Goal: Check status: Check status

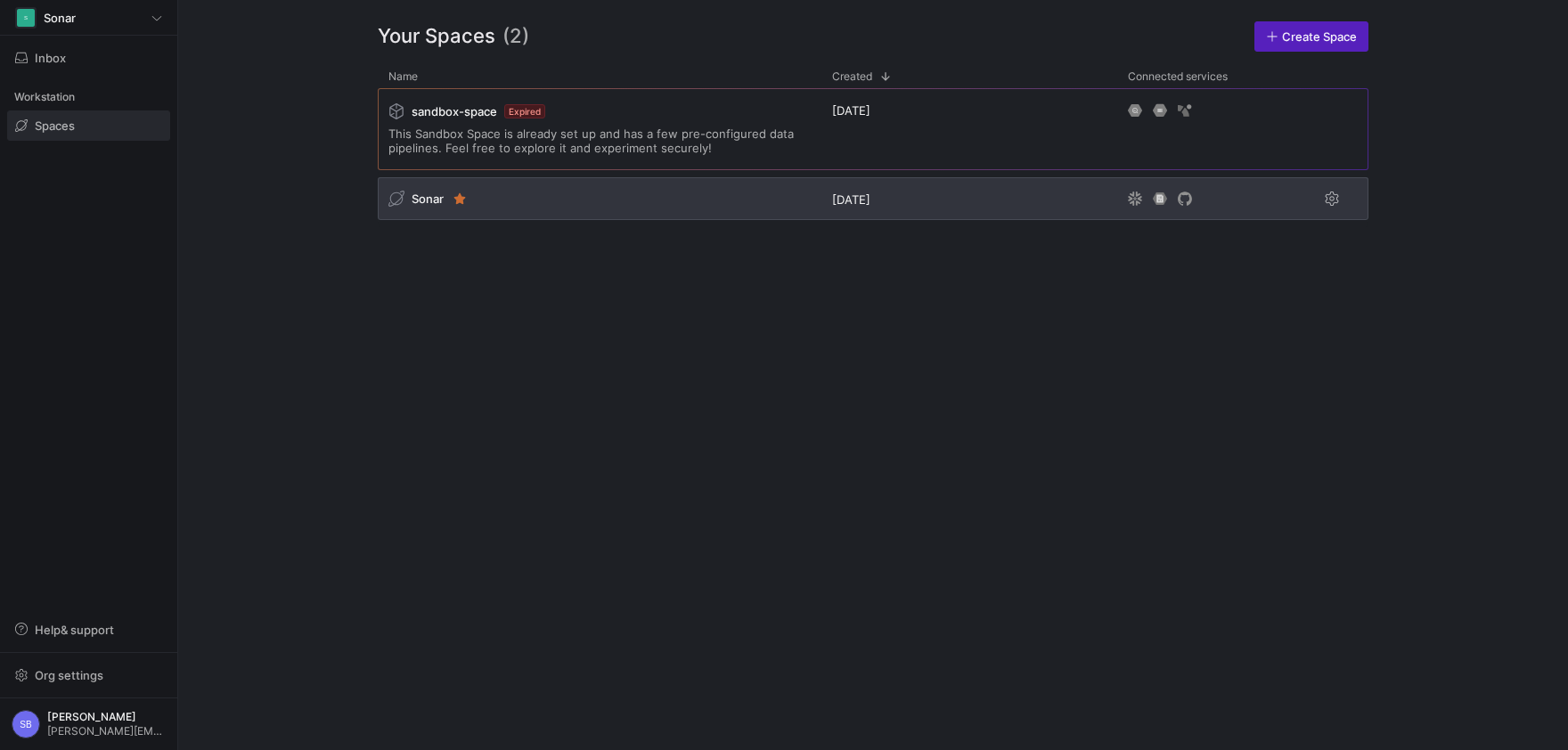
click at [428, 205] on span "Sonar" at bounding box center [427, 198] width 32 height 14
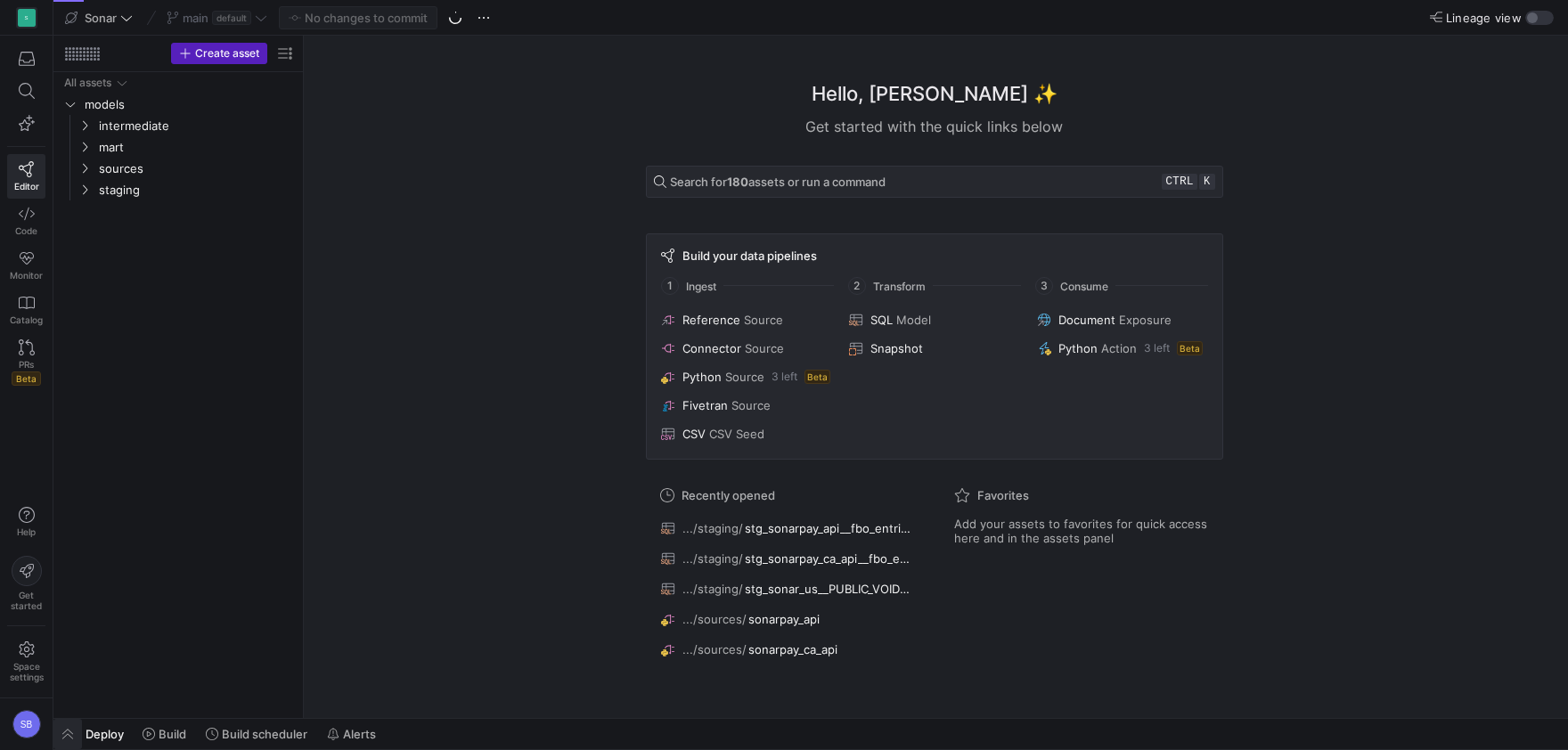
click at [73, 737] on span "button" at bounding box center [68, 734] width 29 height 30
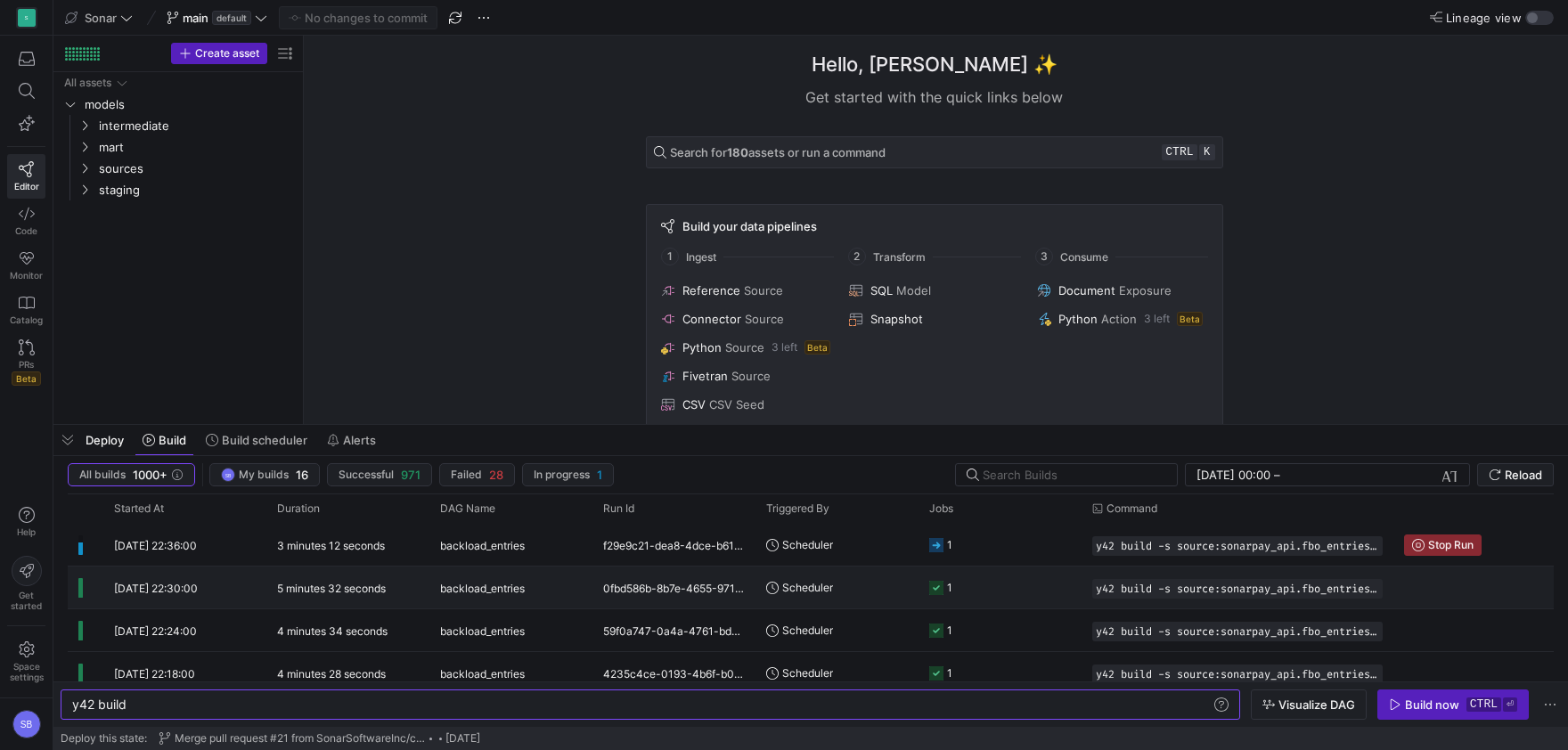
click at [286, 585] on y42-duration "5 minutes 32 seconds" at bounding box center [331, 588] width 109 height 13
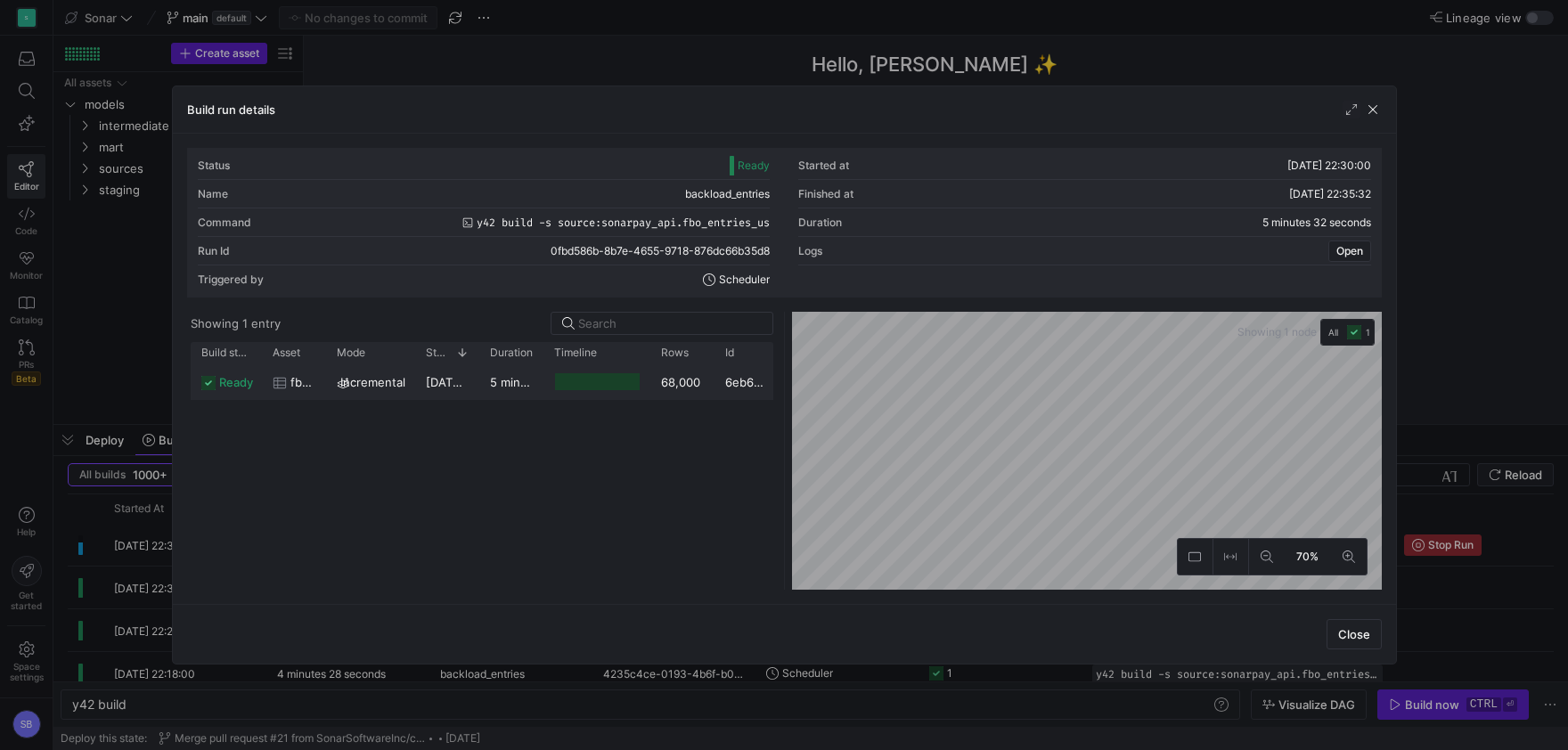
click at [539, 388] on y42-duration "5 minutes 27 seconds" at bounding box center [552, 382] width 123 height 14
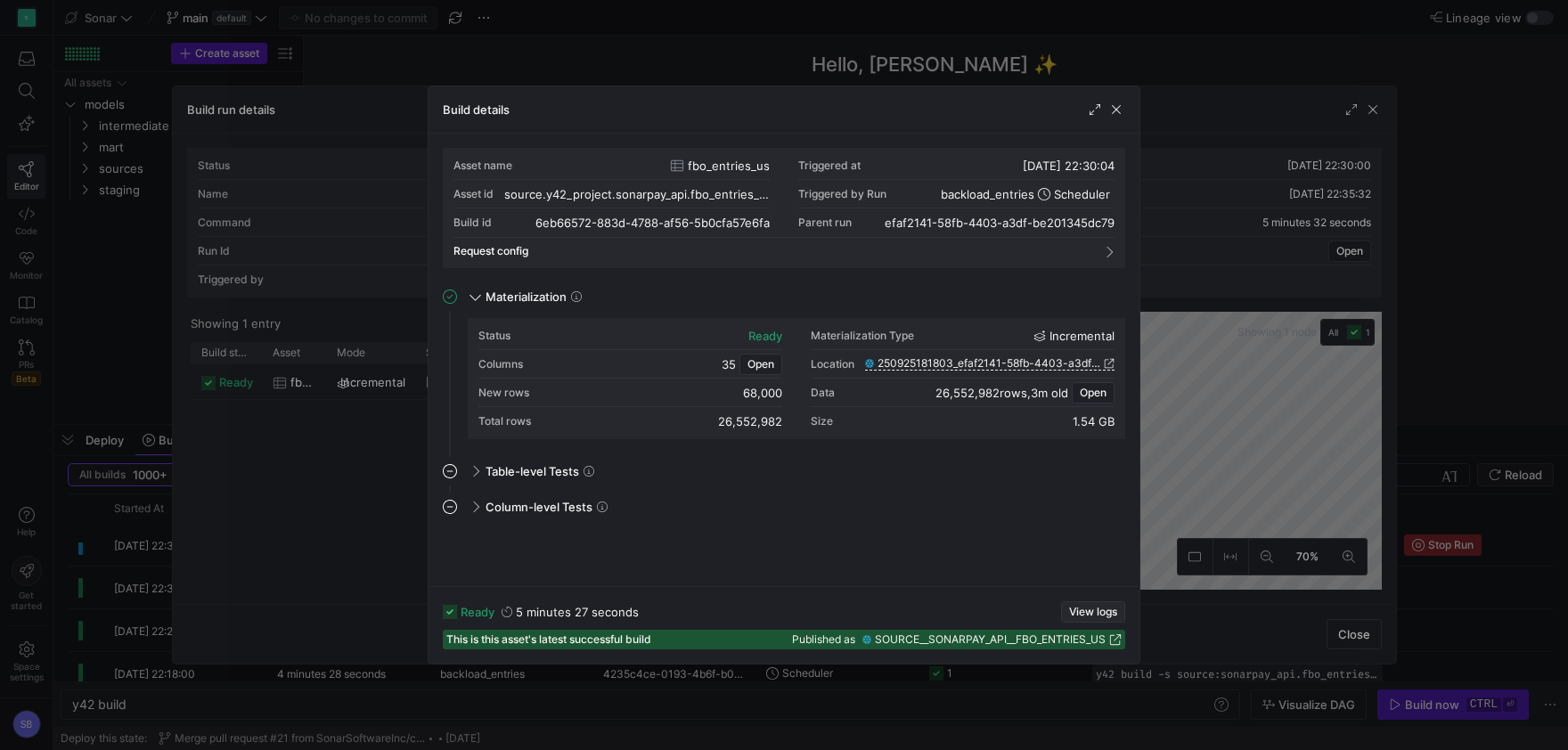
click at [1095, 604] on span "button" at bounding box center [1092, 612] width 63 height 19
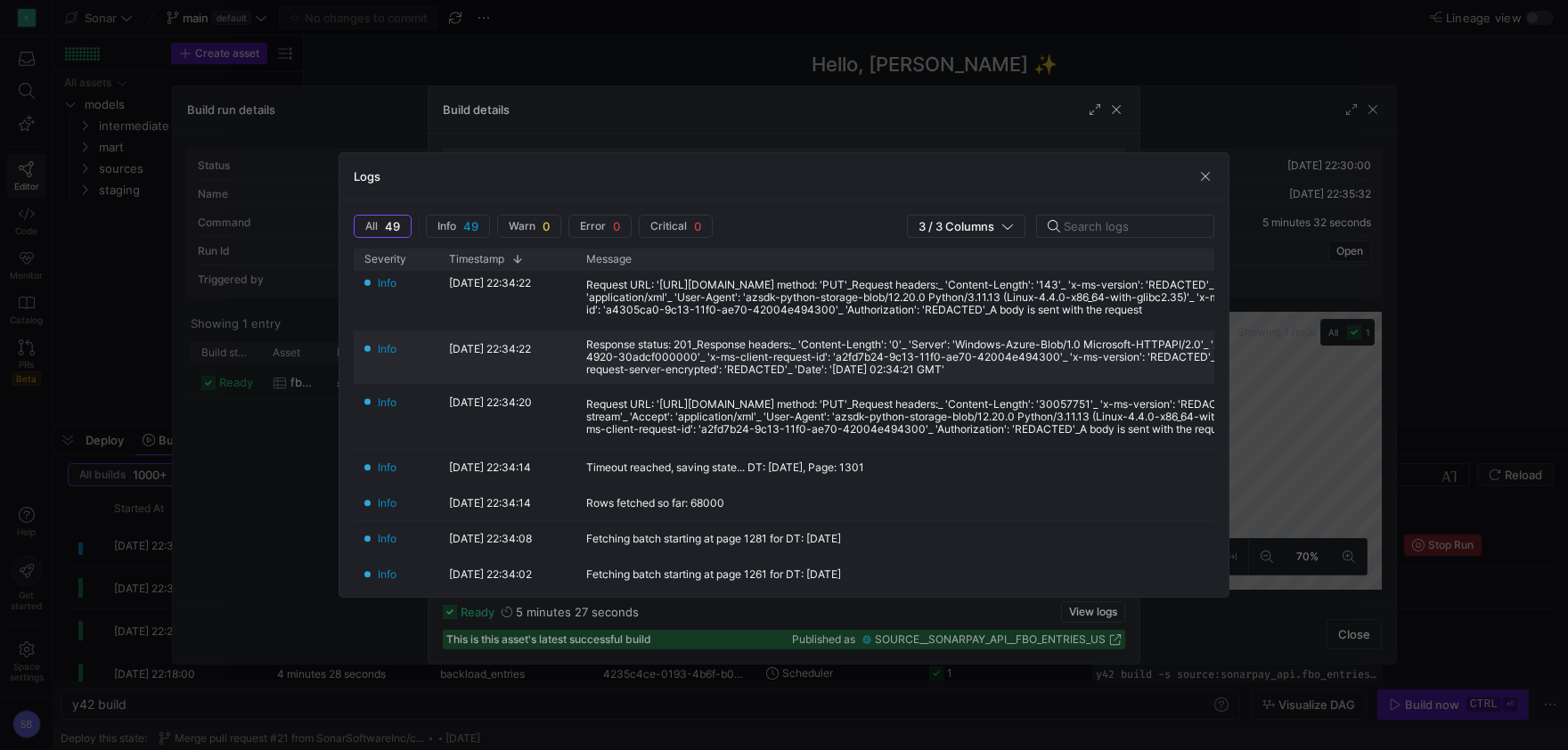
scroll to position [333, 0]
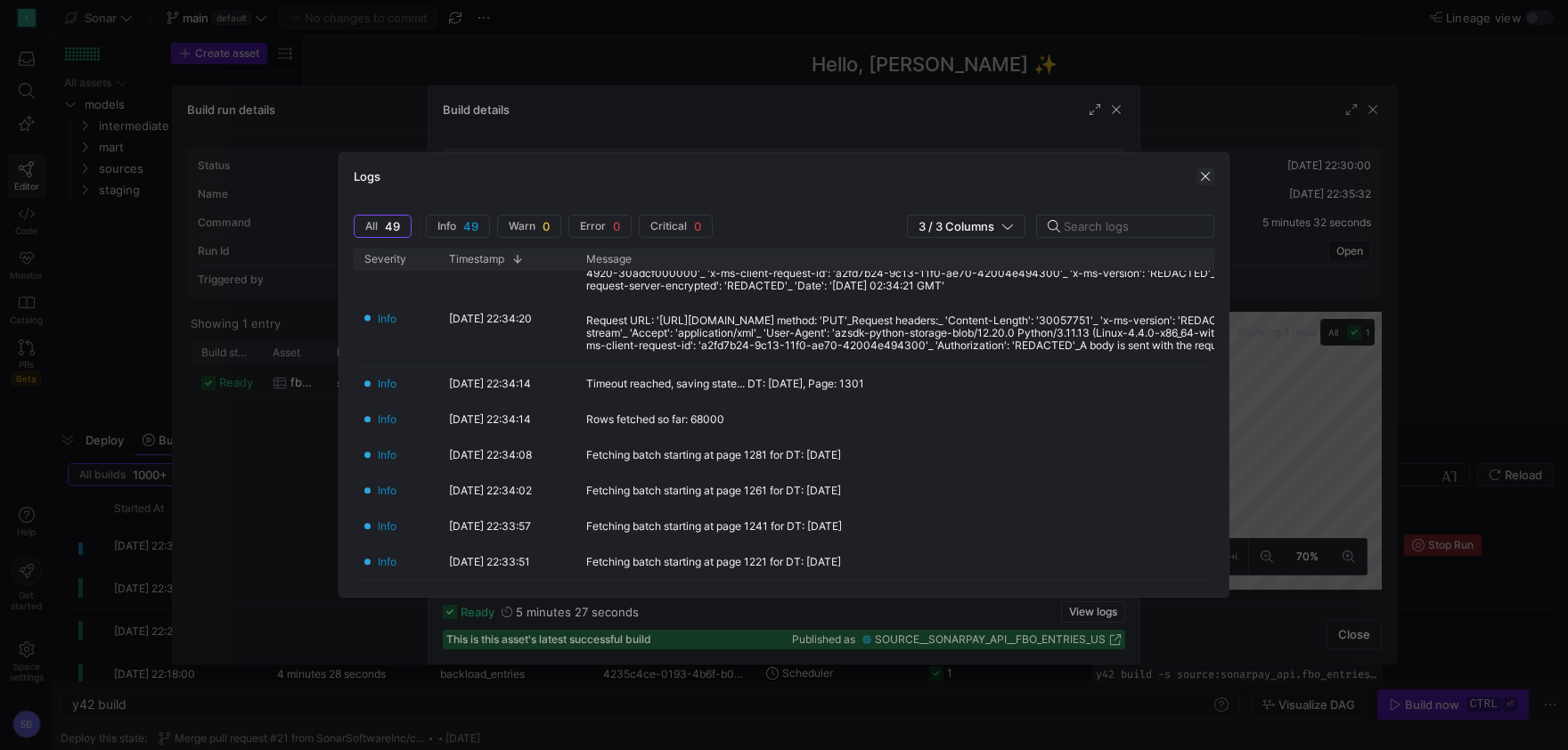
click at [1205, 173] on span "button" at bounding box center [1205, 176] width 18 height 18
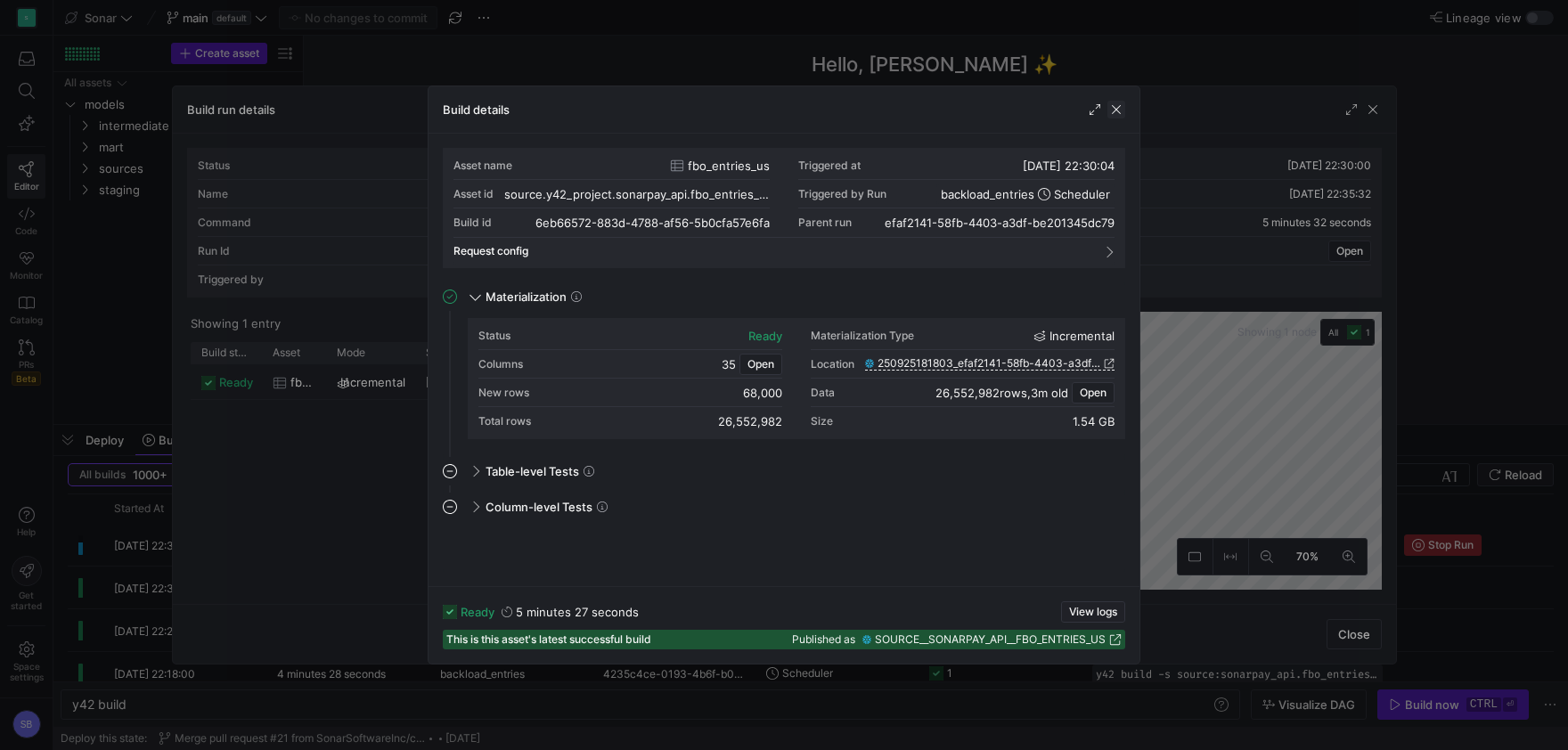
click at [1118, 113] on span "button" at bounding box center [1117, 110] width 18 height 18
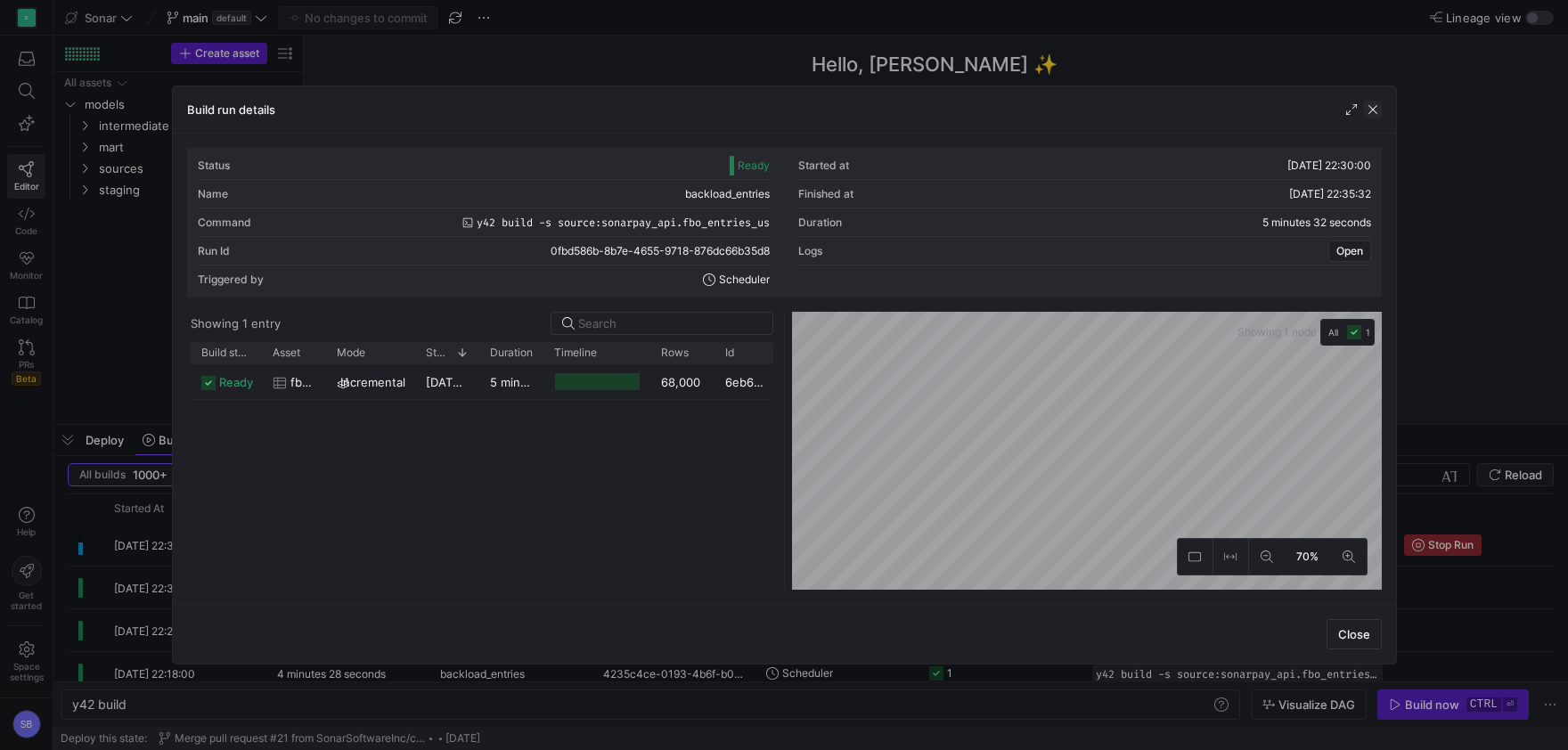
click at [1377, 110] on span "button" at bounding box center [1373, 110] width 18 height 18
